Goal: Task Accomplishment & Management: Complete application form

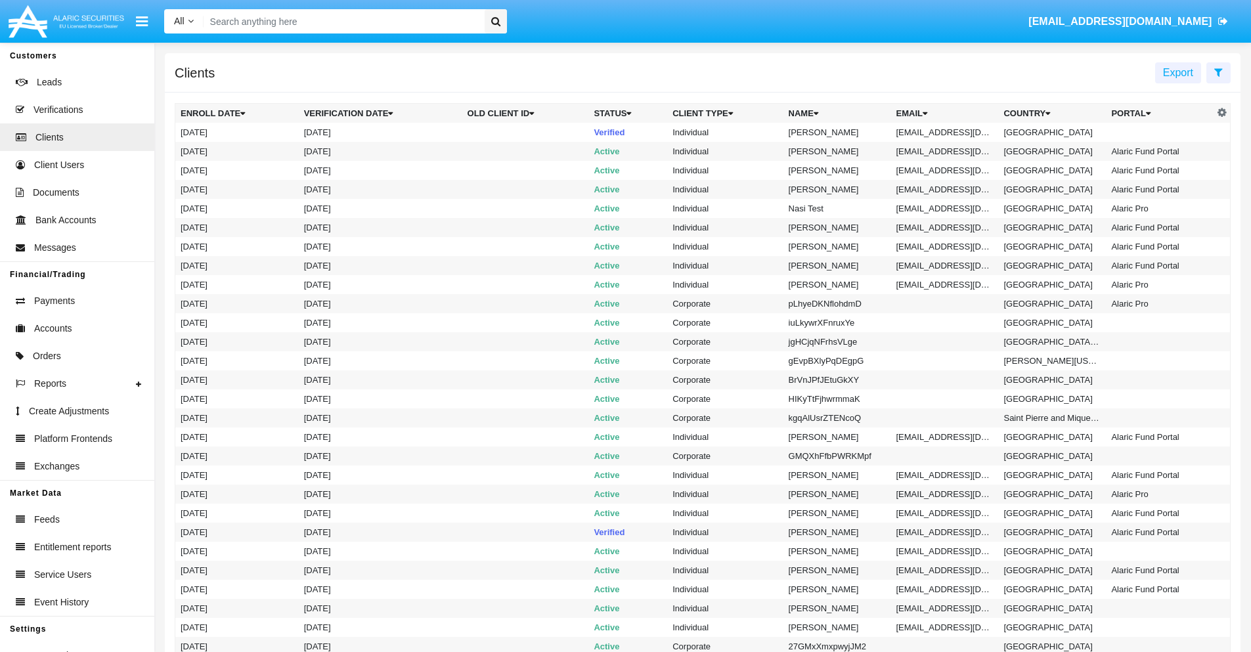
click at [1218, 72] on icon at bounding box center [1218, 72] width 9 height 11
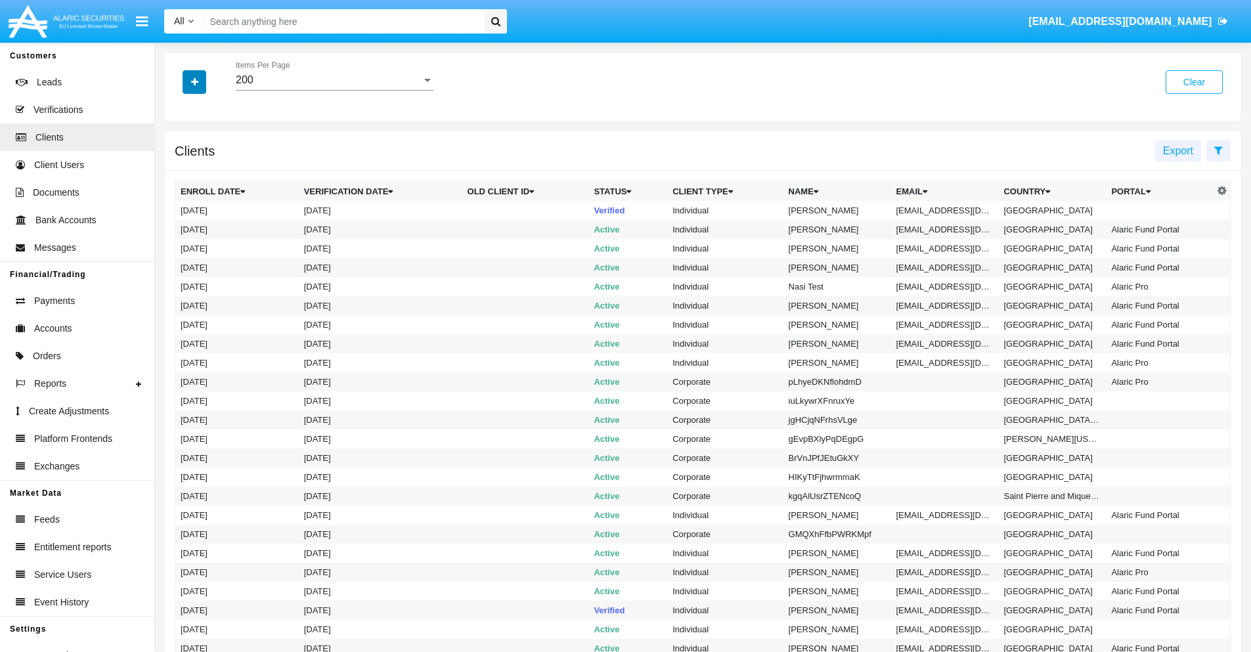
click at [194, 81] on icon "button" at bounding box center [194, 82] width 7 height 9
click at [204, 223] on span "Email" at bounding box center [204, 223] width 26 height 16
click at [181, 229] on input "Email" at bounding box center [180, 229] width 1 height 1
checkbox input "true"
click at [194, 81] on icon "button" at bounding box center [194, 82] width 7 height 9
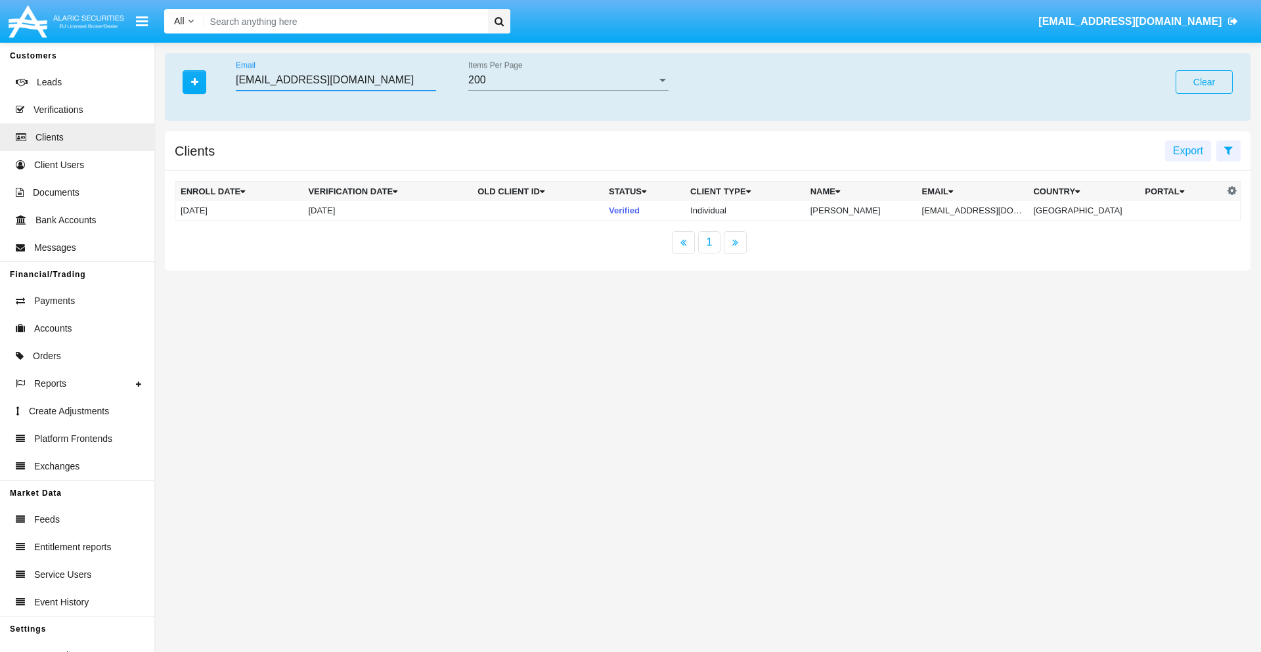
type input "nl5sp6h@qtqd.ray.mo"
click at [982, 210] on td "nl5sp6h@qtqd.ray.mo" at bounding box center [973, 211] width 112 height 20
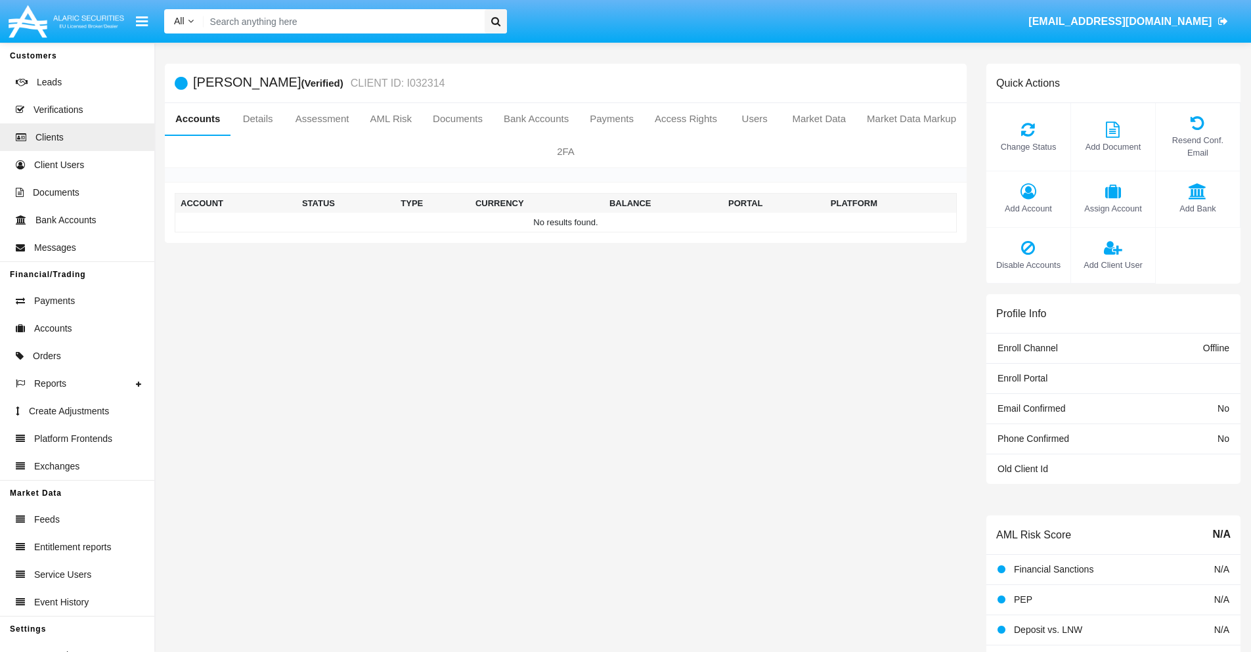
click at [1028, 208] on span "Add Account" at bounding box center [1028, 208] width 71 height 12
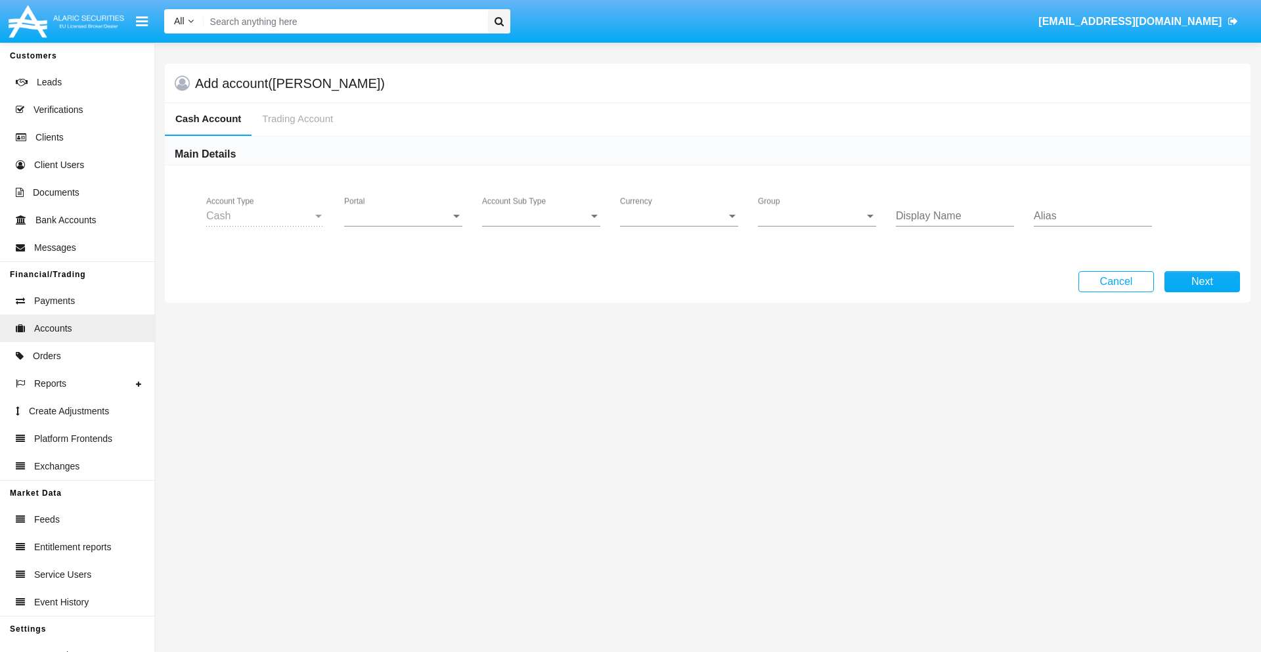
click at [403, 216] on span "Portal" at bounding box center [397, 216] width 106 height 12
click at [405, 321] on span "Alaric Pro" at bounding box center [405, 321] width 122 height 32
click at [541, 216] on span "Account Sub Type" at bounding box center [535, 216] width 106 height 12
click at [541, 226] on span "Trading Cash" at bounding box center [541, 226] width 118 height 32
click at [817, 216] on span "Group" at bounding box center [811, 216] width 106 height 12
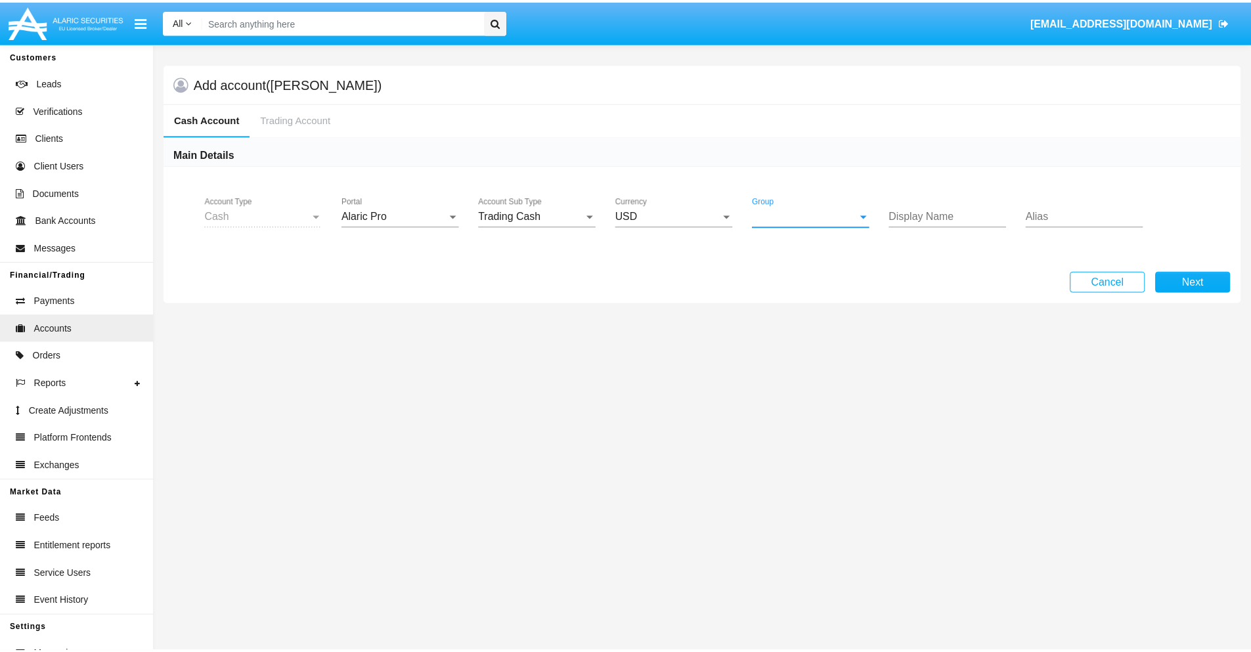
scroll to position [588, 0]
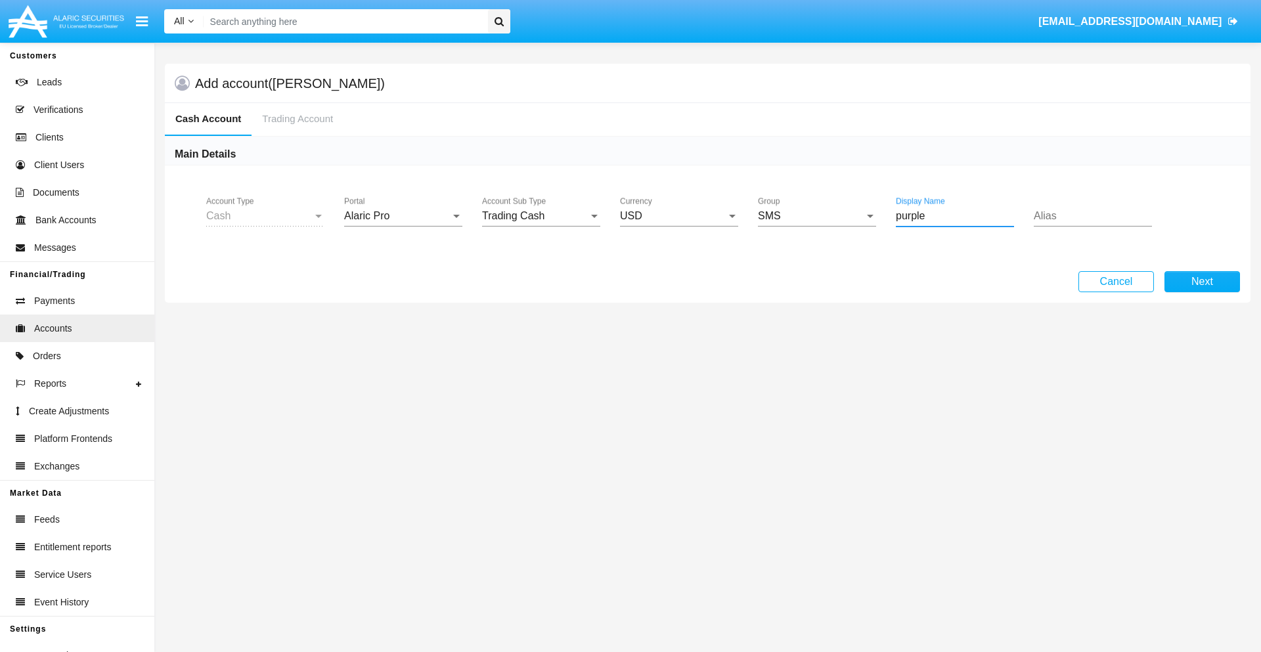
type input "purple"
type input "yellow"
click at [1202, 282] on button "Next" at bounding box center [1202, 281] width 76 height 21
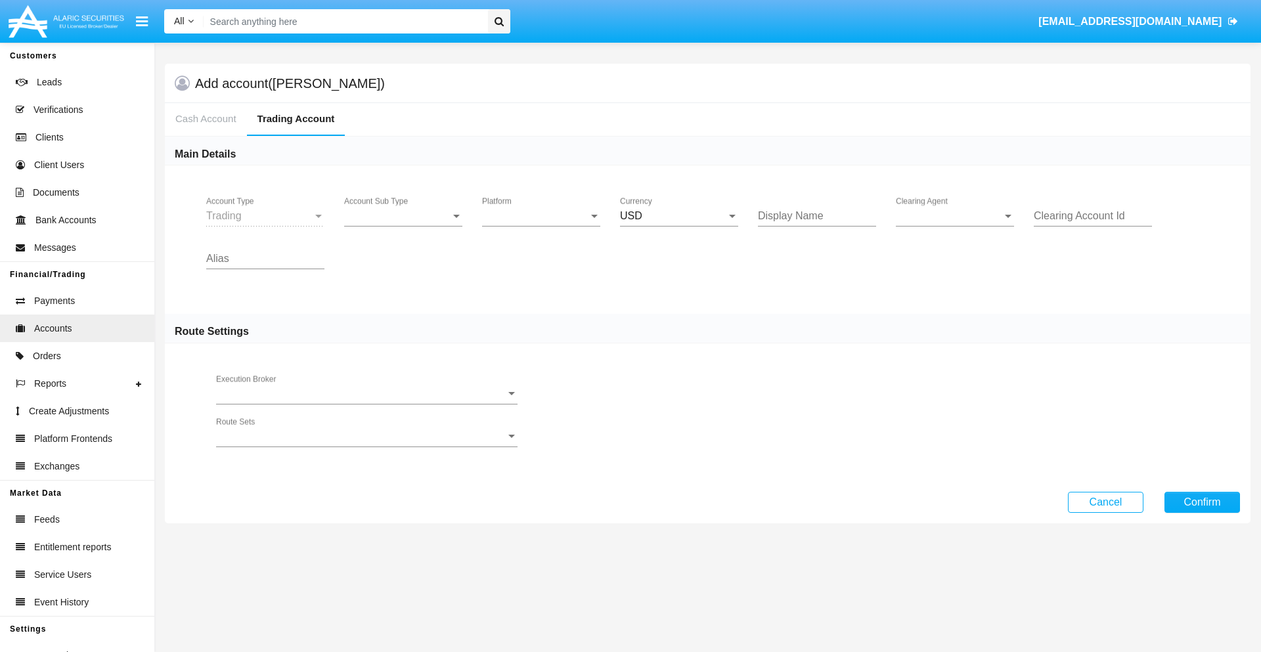
click at [403, 216] on span "Account Sub Type" at bounding box center [397, 216] width 106 height 12
click at [403, 226] on span "Trading" at bounding box center [403, 226] width 118 height 32
click at [541, 216] on span "Platform" at bounding box center [535, 216] width 106 height 12
click at [541, 226] on span "Hammer Lite" at bounding box center [541, 226] width 118 height 32
click at [955, 216] on span "Clearing Agent" at bounding box center [949, 216] width 106 height 12
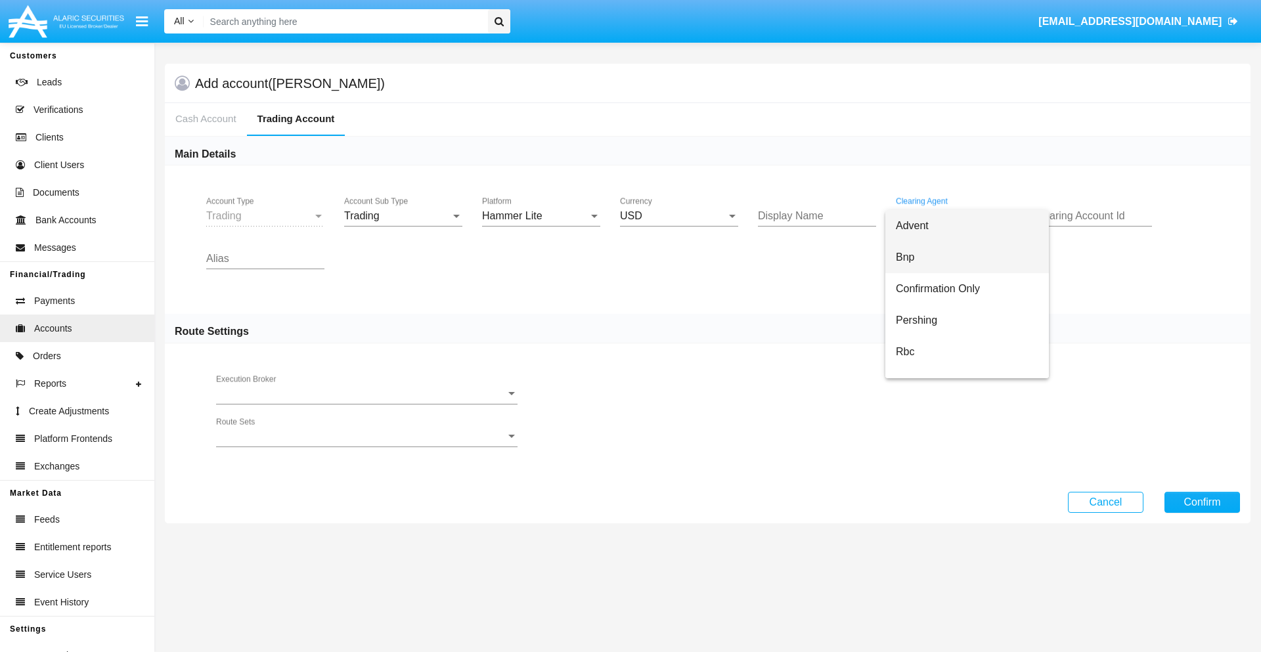
click at [967, 257] on span "Bnp" at bounding box center [967, 258] width 143 height 32
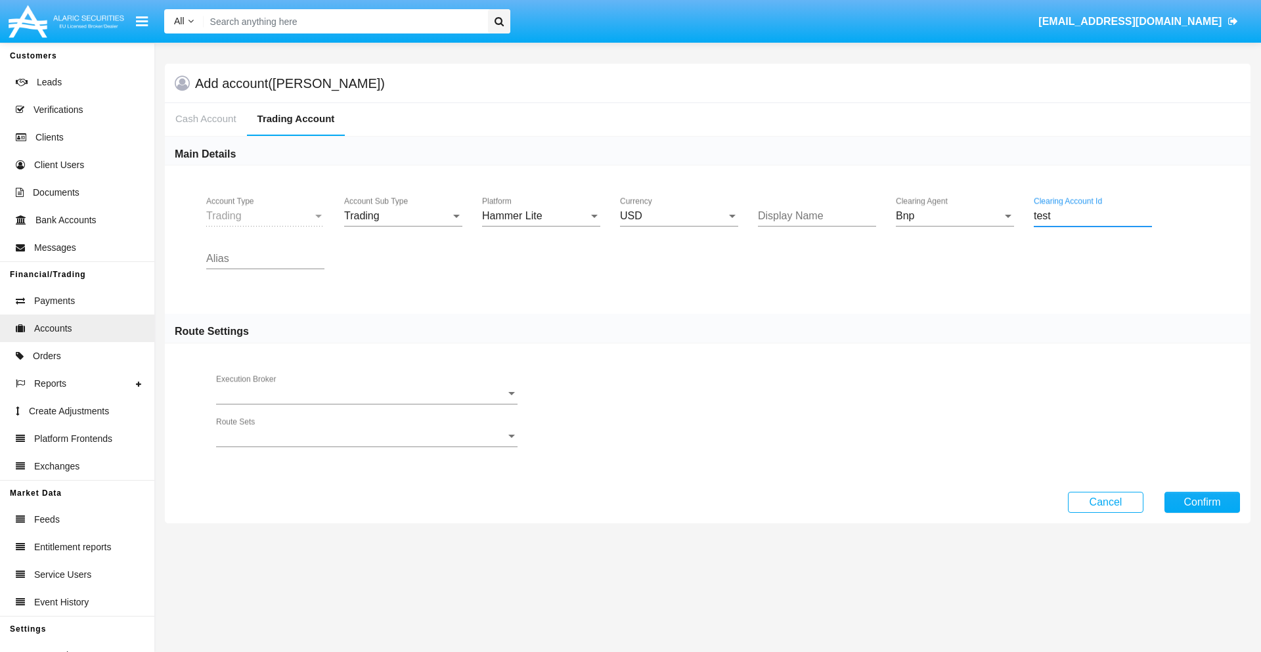
type input "test"
type input "turquoise"
type input "orchid"
click at [1202, 502] on button "Confirm" at bounding box center [1202, 502] width 76 height 21
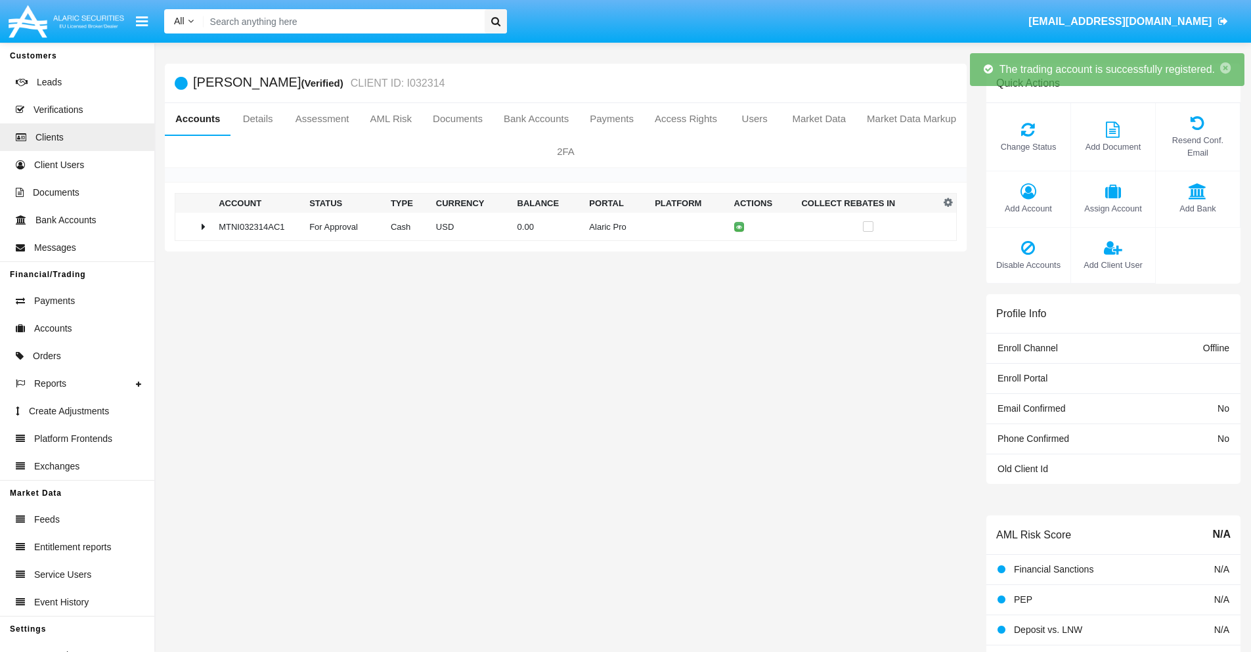
click at [561, 227] on td "0.00" at bounding box center [548, 227] width 72 height 28
click at [739, 227] on icon at bounding box center [742, 227] width 6 height 6
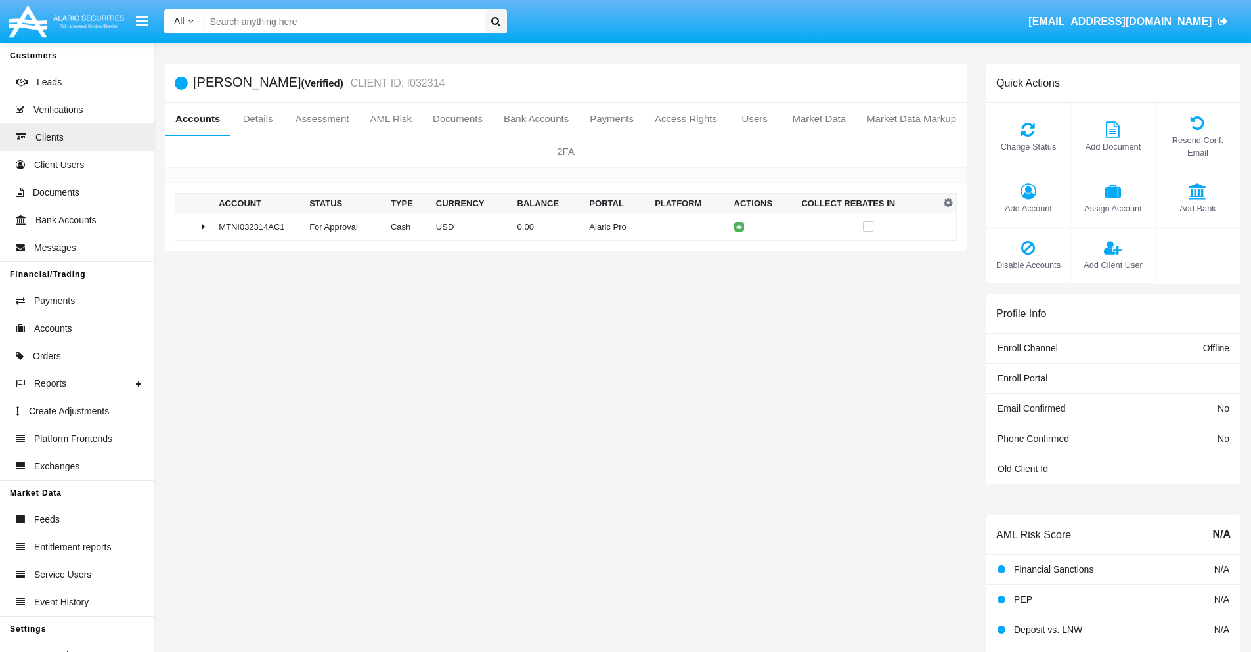
click at [561, 227] on td "0.00" at bounding box center [548, 227] width 72 height 28
click at [739, 254] on icon at bounding box center [742, 255] width 6 height 6
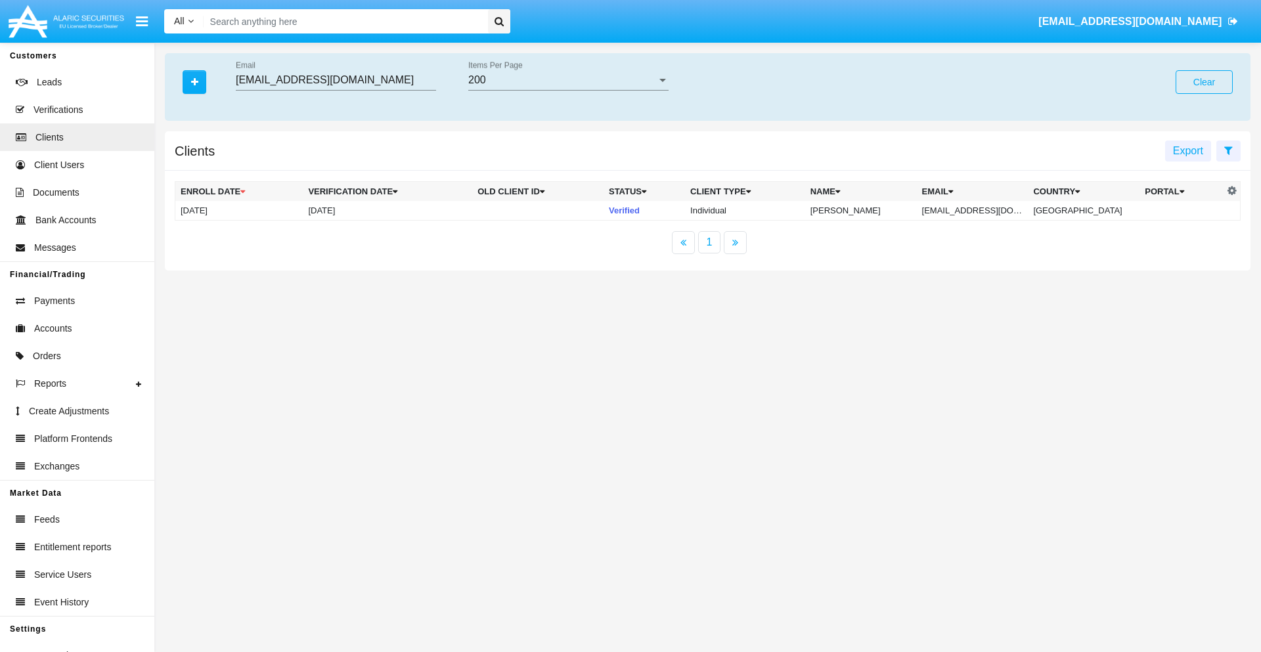
click at [1204, 82] on button "Clear" at bounding box center [1204, 82] width 57 height 24
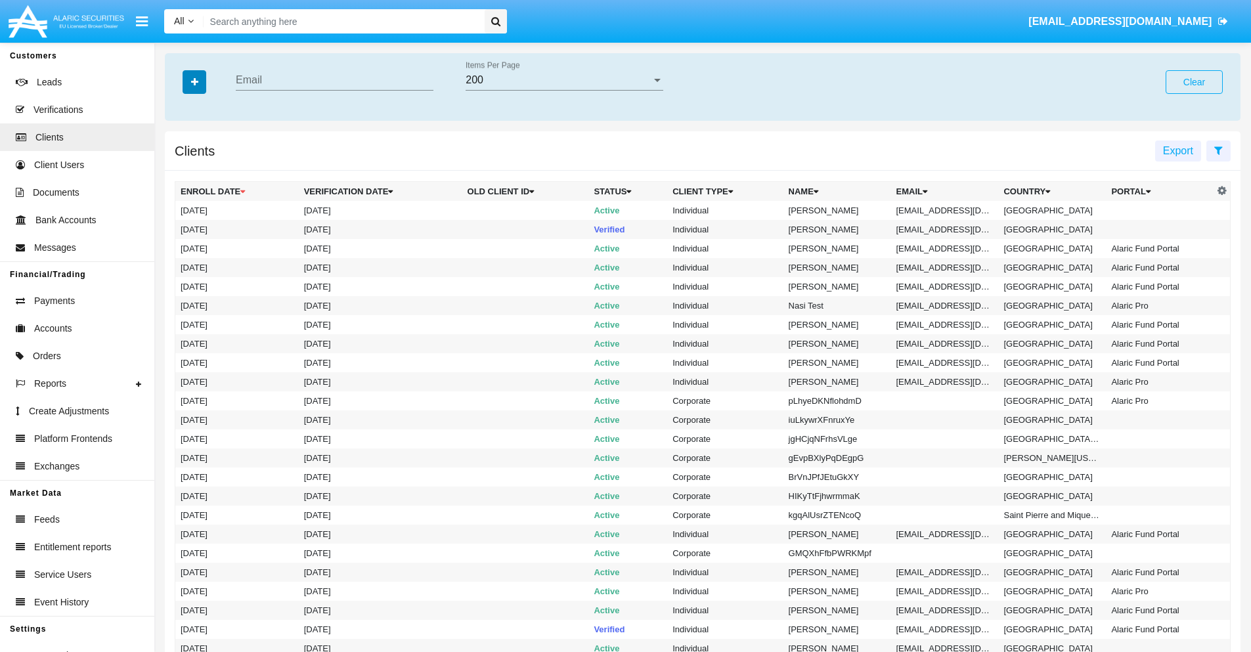
click at [194, 81] on icon "button" at bounding box center [194, 82] width 7 height 9
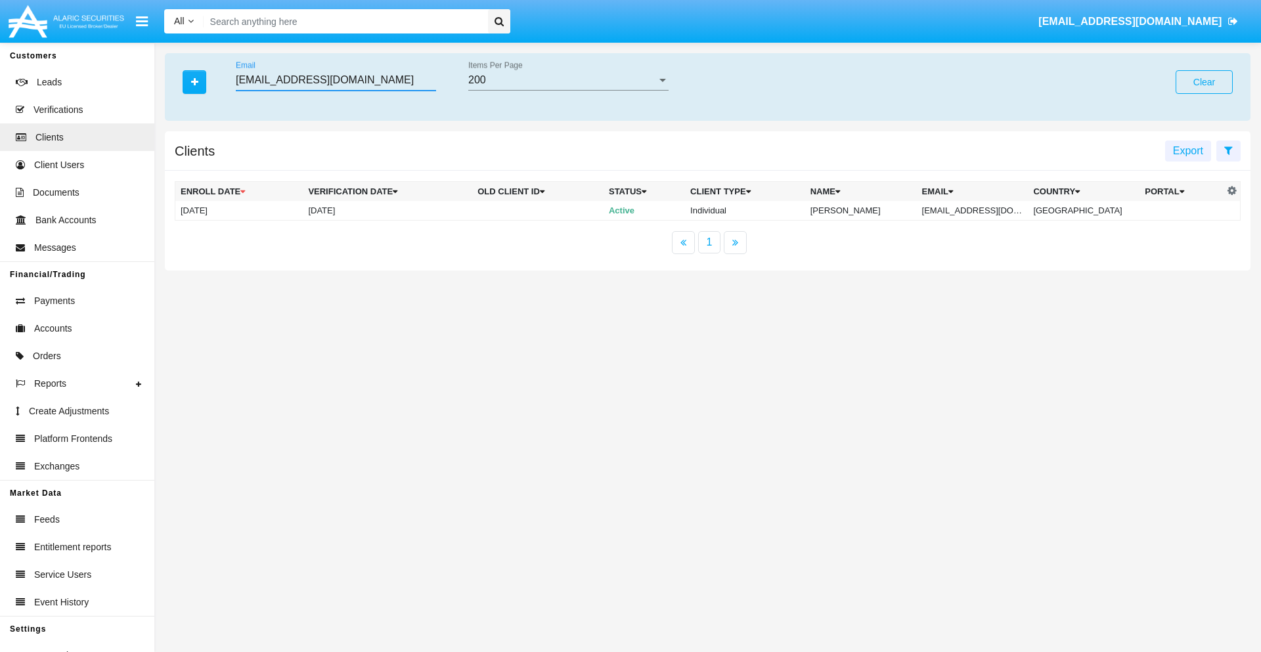
type input "rnp-n@mm174dk.biz"
click at [982, 210] on td "rnp-n@mm174dk.biz" at bounding box center [973, 211] width 112 height 20
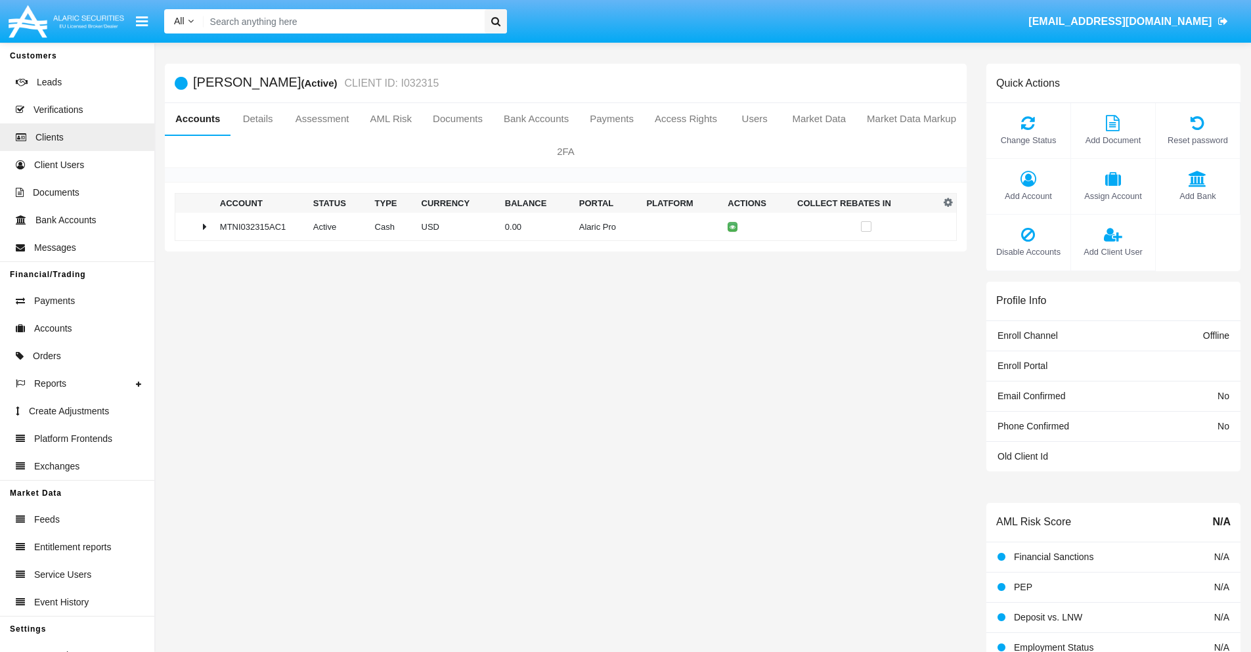
click at [1028, 196] on span "Add Account" at bounding box center [1028, 196] width 71 height 12
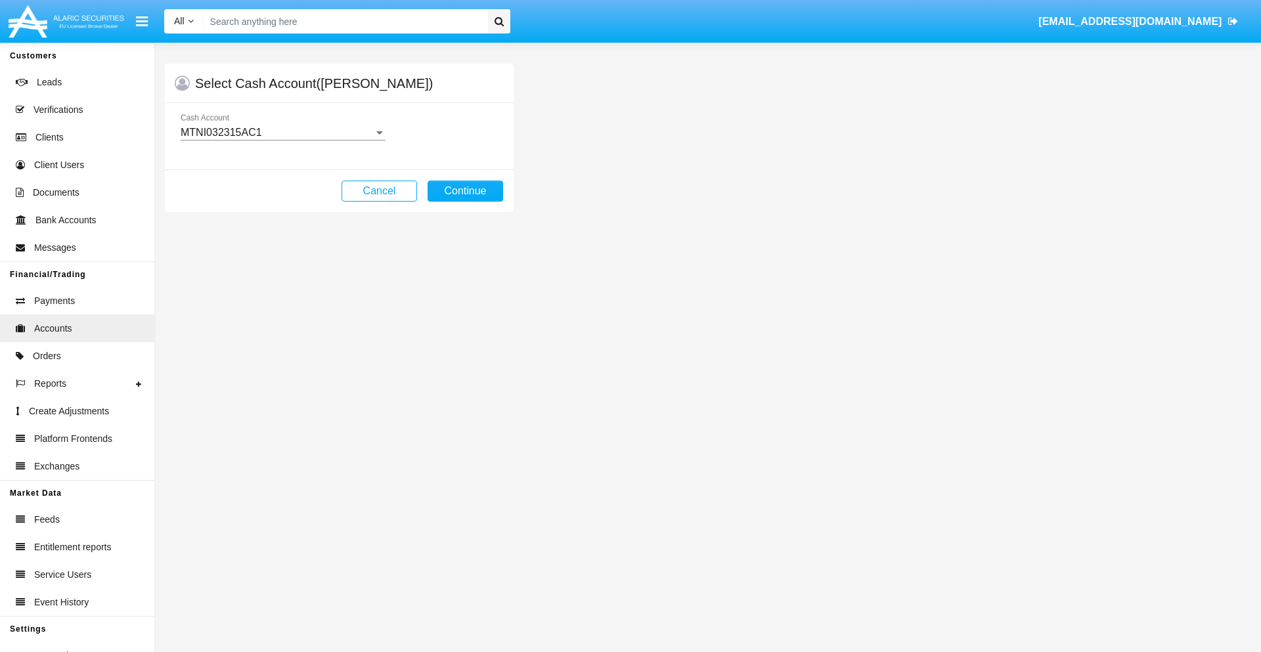
click at [282, 133] on div "MTNI032315AC1" at bounding box center [277, 133] width 193 height 12
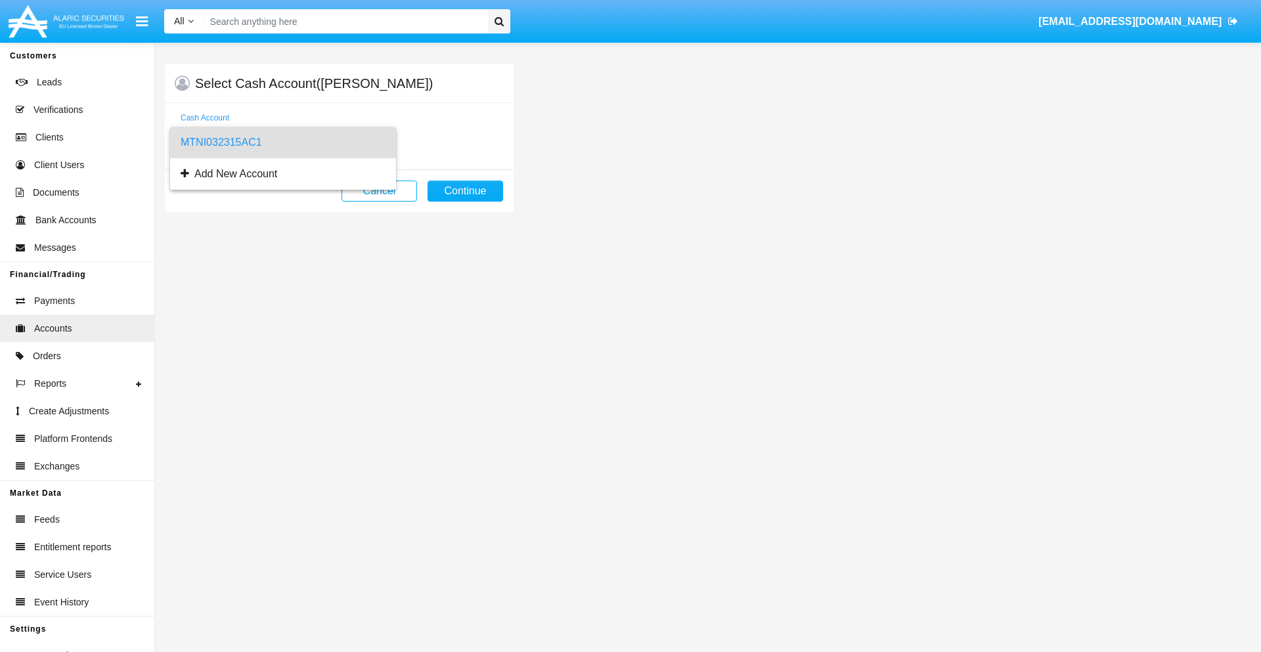
click at [282, 143] on span "MTNI032315AC1" at bounding box center [283, 143] width 205 height 32
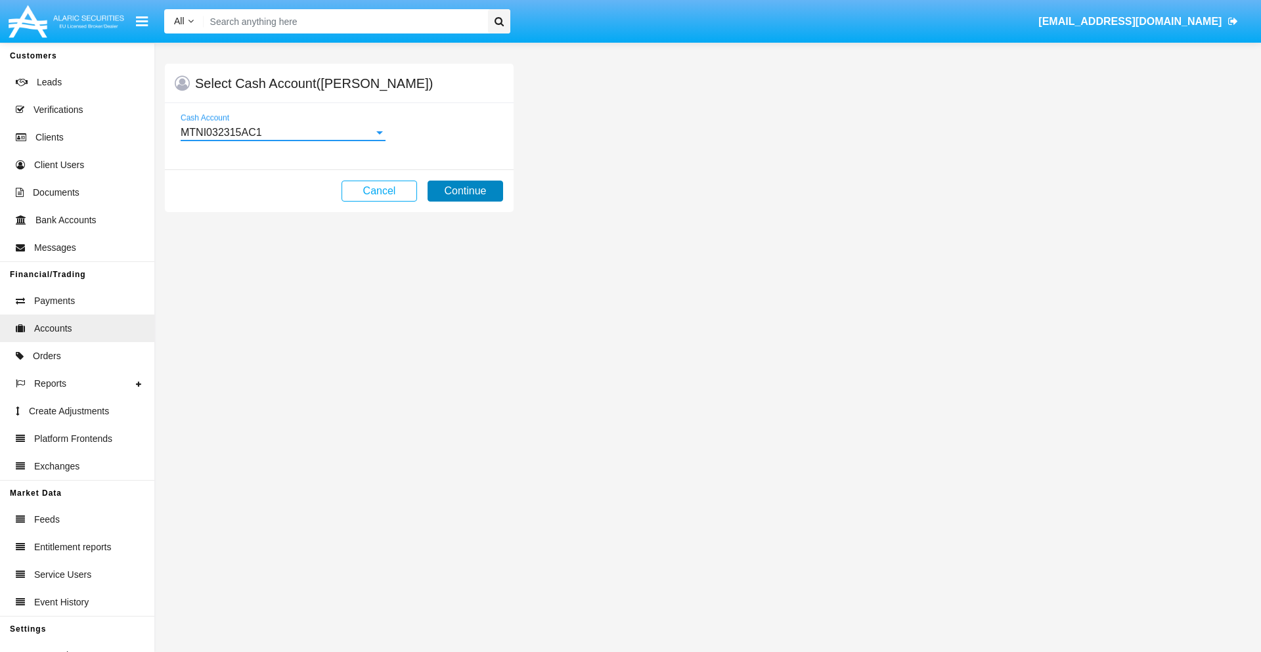
click at [465, 191] on button "Continue" at bounding box center [466, 191] width 76 height 21
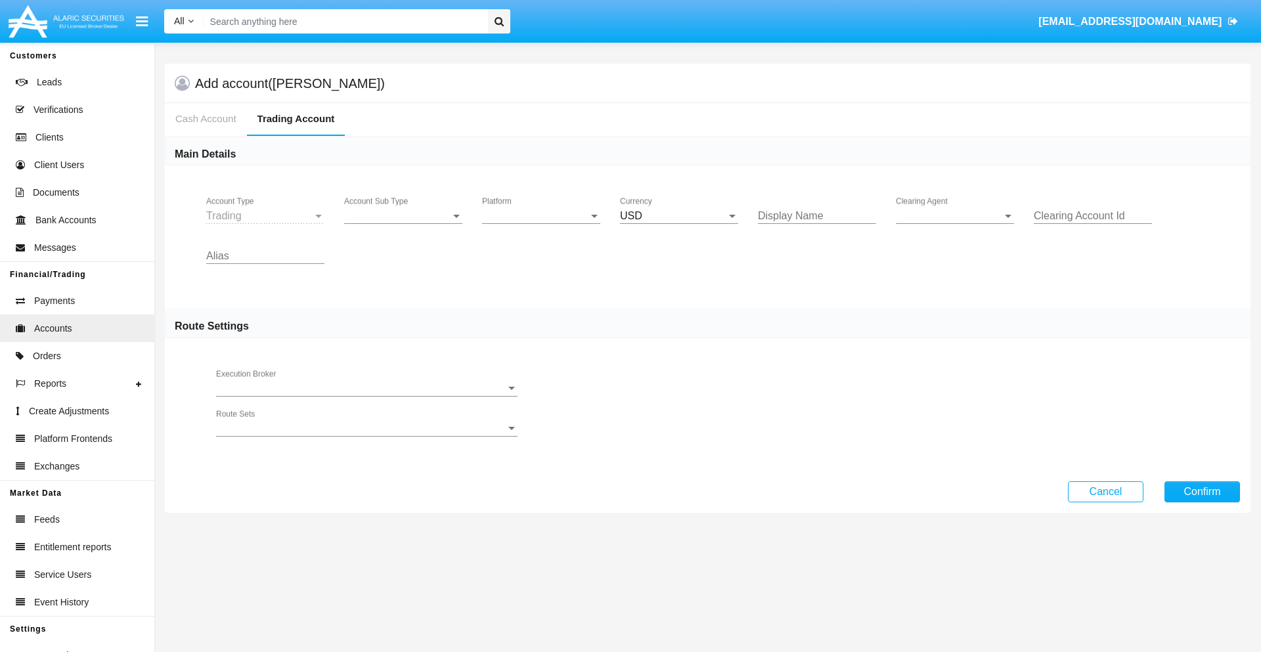
click at [403, 216] on span "Account Sub Type" at bounding box center [397, 216] width 106 height 12
click at [403, 226] on span "Trading" at bounding box center [403, 226] width 118 height 32
click at [541, 216] on span "Platform" at bounding box center [535, 216] width 106 height 12
click at [541, 226] on span "Hammer Lite" at bounding box center [541, 226] width 118 height 32
click at [955, 216] on span "Clearing Agent" at bounding box center [949, 216] width 106 height 12
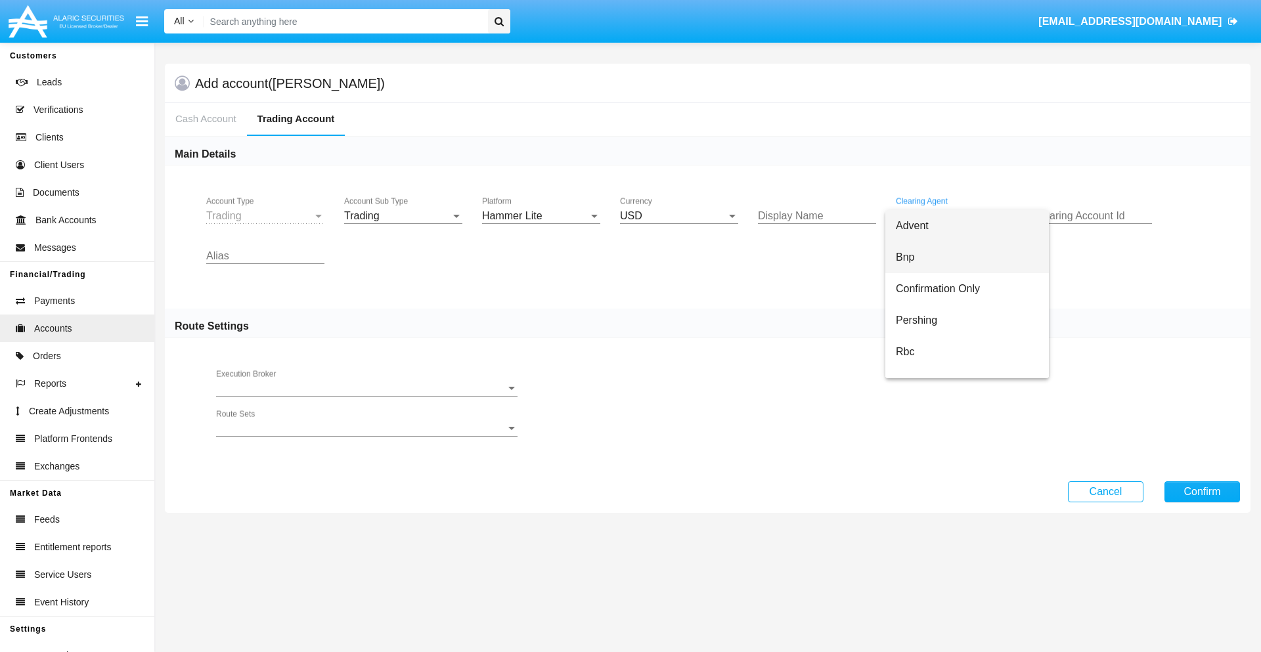
click at [967, 257] on span "Bnp" at bounding box center [967, 258] width 143 height 32
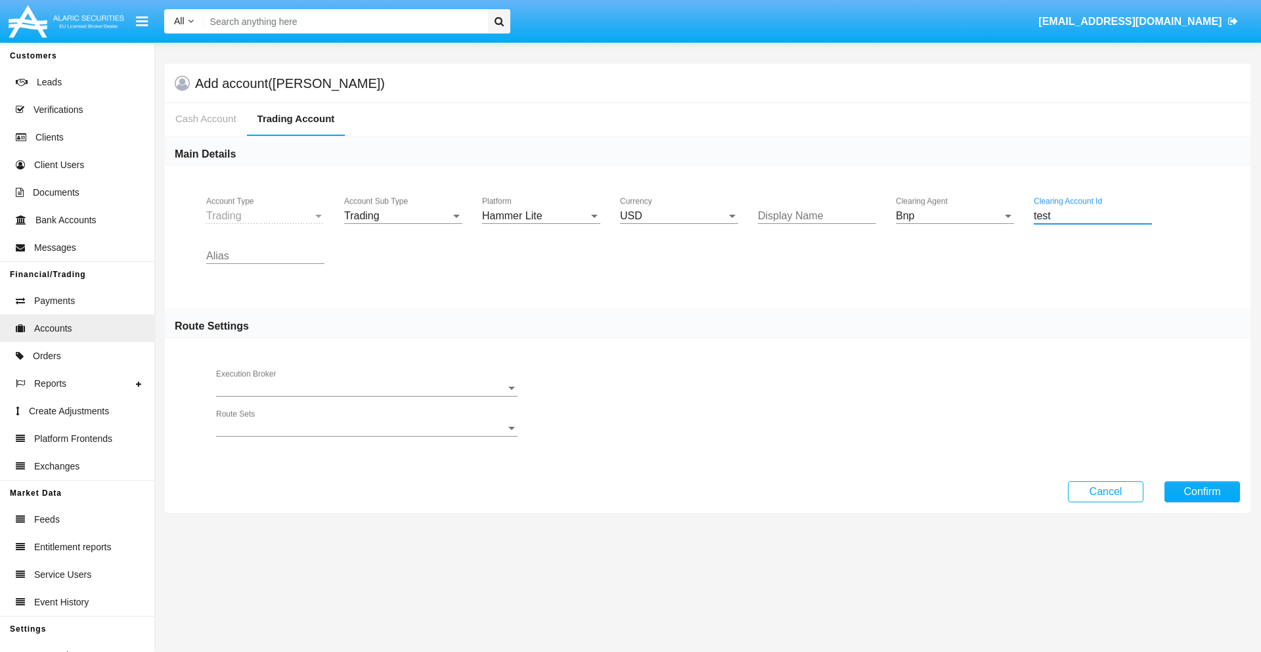
type input "test"
type input "fuchsia"
type input "salmon"
click at [1202, 491] on button "Confirm" at bounding box center [1202, 491] width 76 height 21
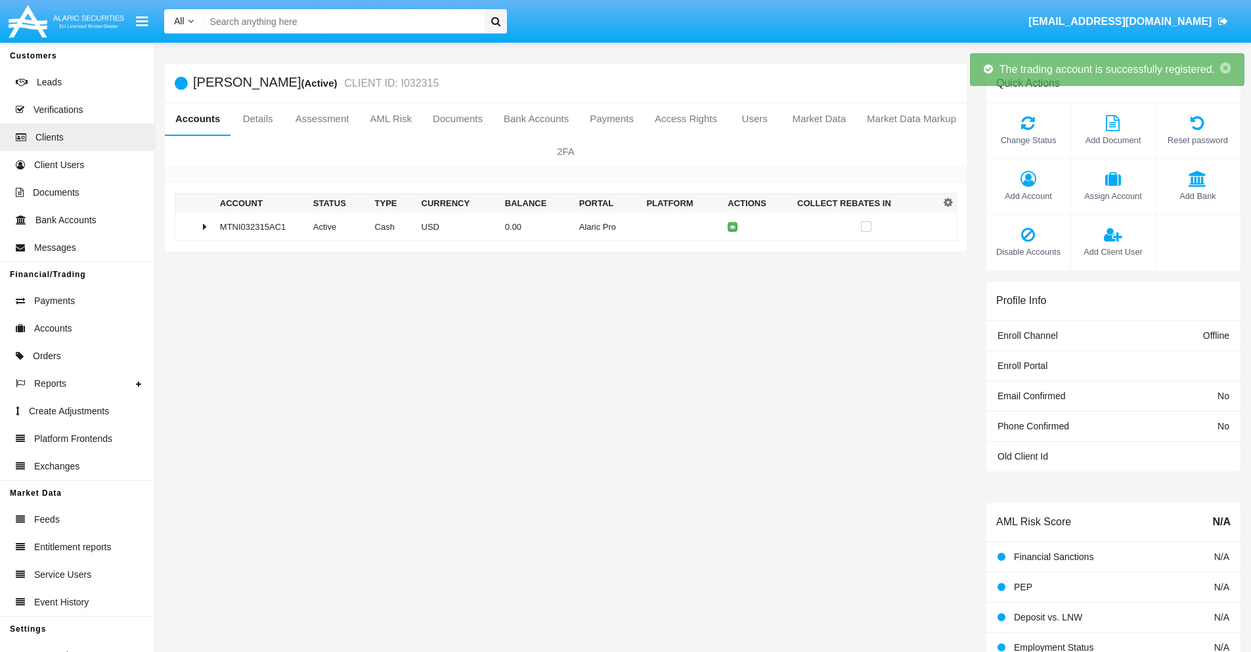
click at [561, 227] on td "0.00" at bounding box center [537, 227] width 74 height 28
